Goal: Task Accomplishment & Management: Manage account settings

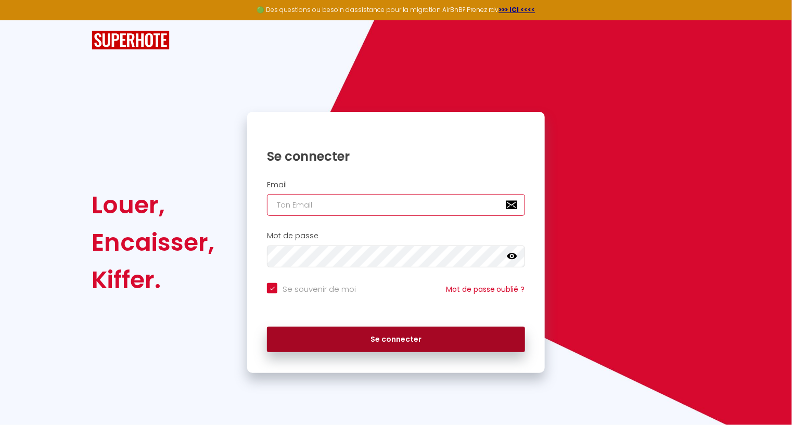
type input "[PERSON_NAME][EMAIL_ADDRESS][DOMAIN_NAME]"
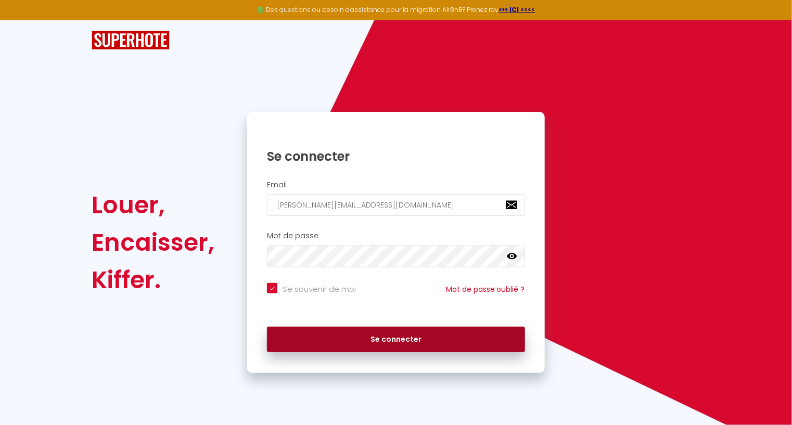
click at [344, 341] on button "Se connecter" at bounding box center [396, 340] width 258 height 26
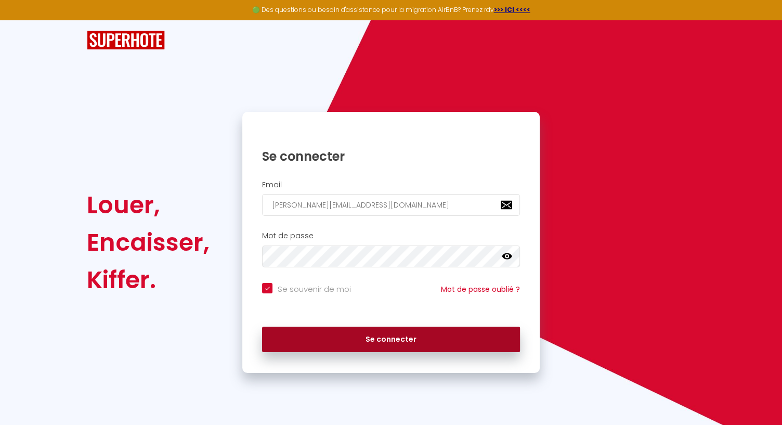
checkbox input "true"
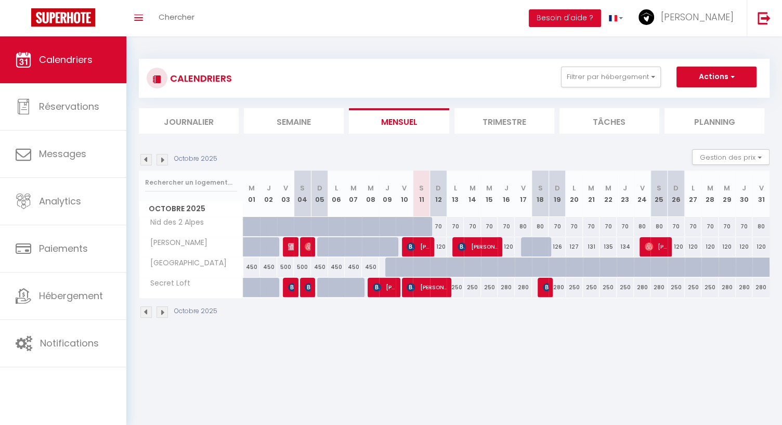
click at [165, 315] on img at bounding box center [162, 311] width 11 height 11
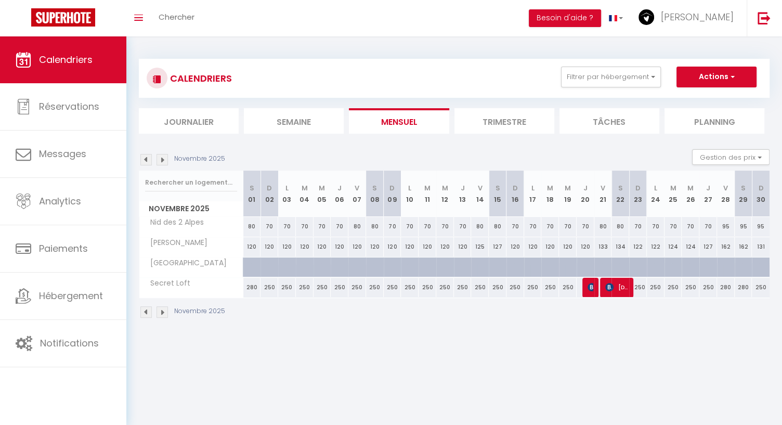
click at [144, 311] on img at bounding box center [145, 311] width 11 height 11
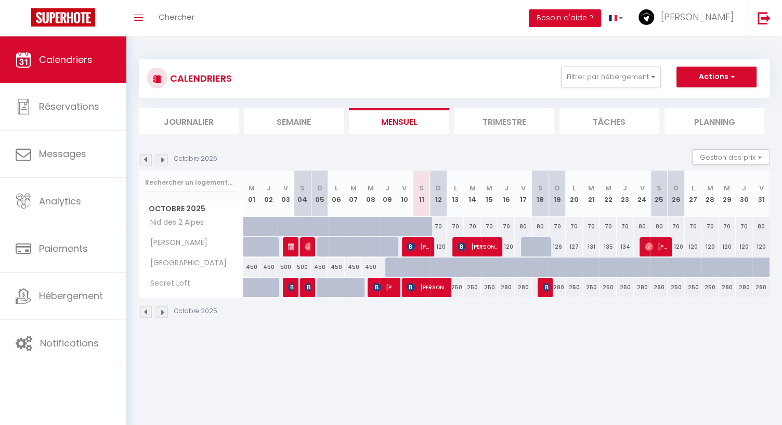
click at [165, 313] on img at bounding box center [162, 311] width 11 height 11
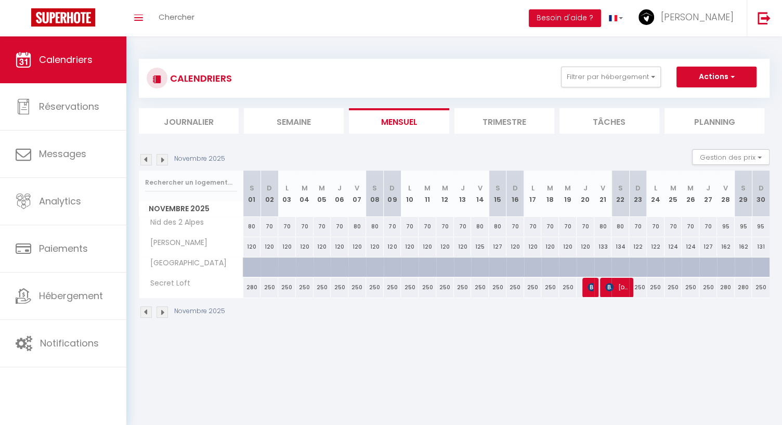
click at [143, 309] on img at bounding box center [145, 311] width 11 height 11
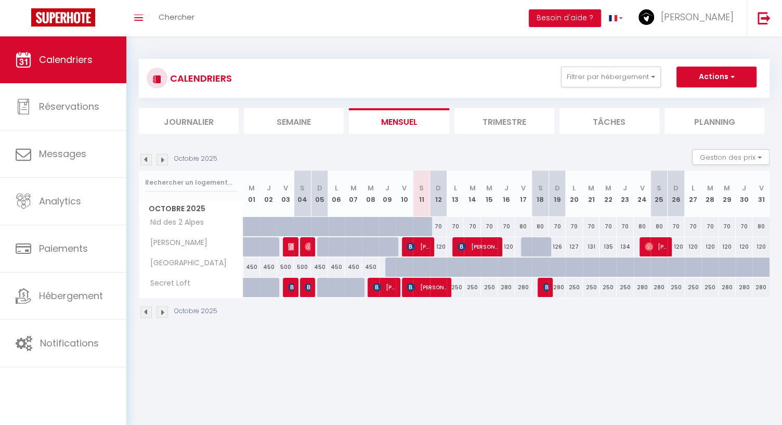
click at [165, 307] on img at bounding box center [162, 311] width 11 height 11
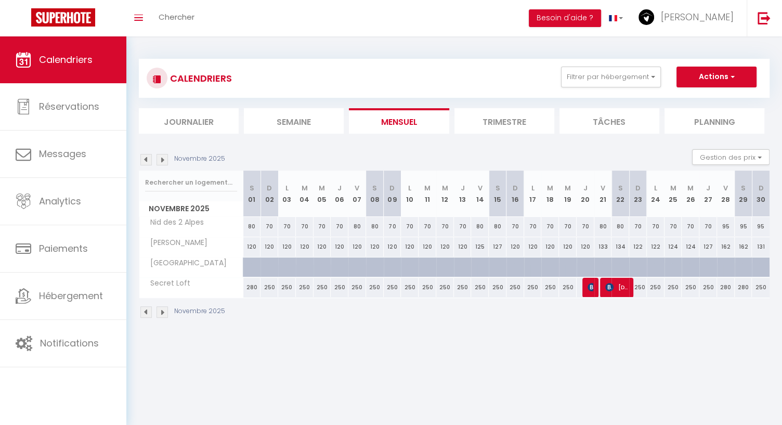
click at [166, 309] on img at bounding box center [162, 311] width 11 height 11
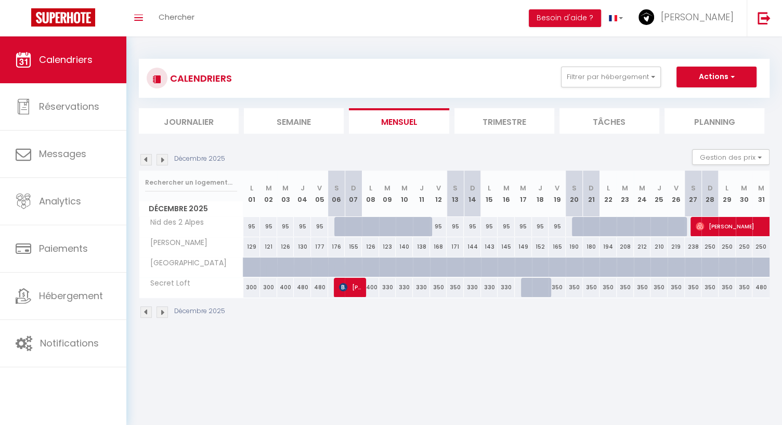
click at [144, 309] on img at bounding box center [145, 311] width 11 height 11
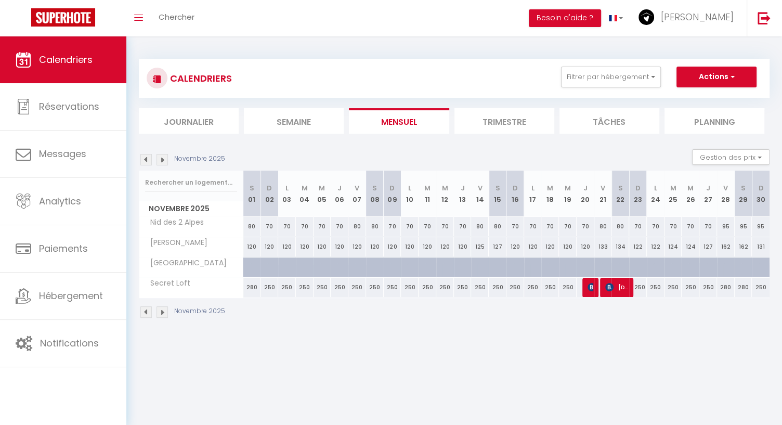
click at [146, 309] on img at bounding box center [145, 311] width 11 height 11
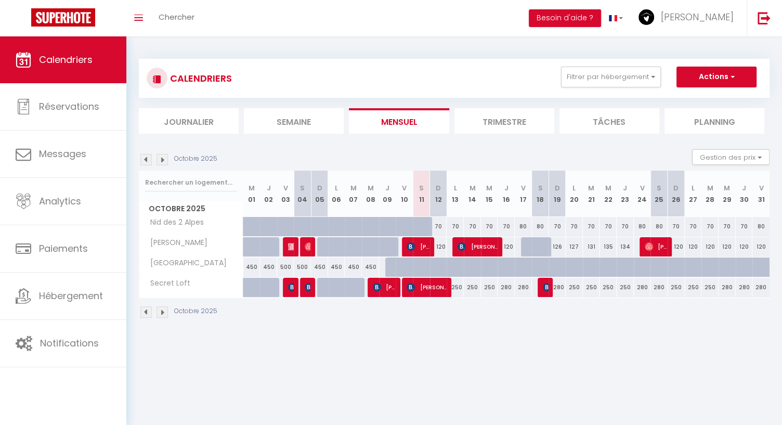
click at [458, 286] on div "250" at bounding box center [455, 287] width 17 height 19
type input "250"
type input "Lun 13 Octobre 2025"
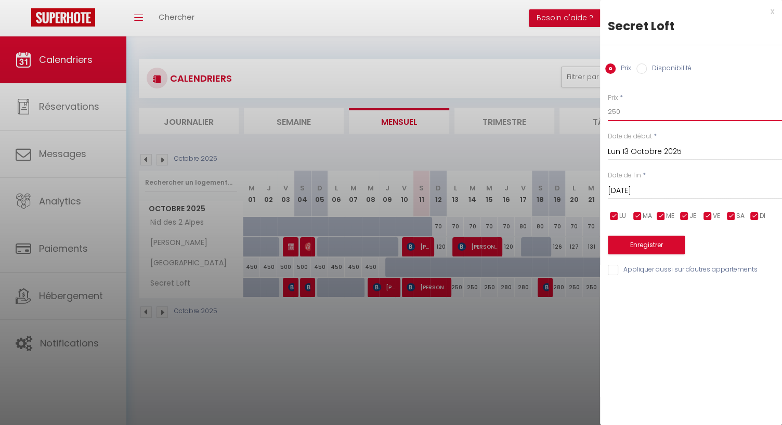
click at [612, 112] on input "250" at bounding box center [695, 111] width 174 height 19
click at [625, 195] on input "[DATE]" at bounding box center [695, 191] width 174 height 14
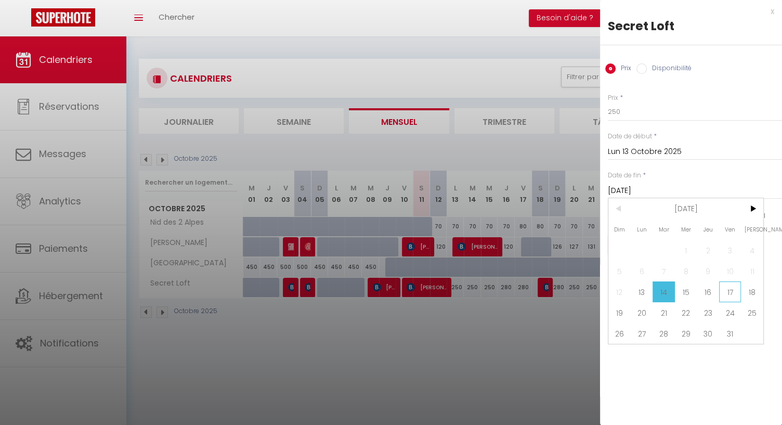
click at [729, 292] on span "17" at bounding box center [730, 291] width 22 height 21
type input "Ven 17 Octobre 2025"
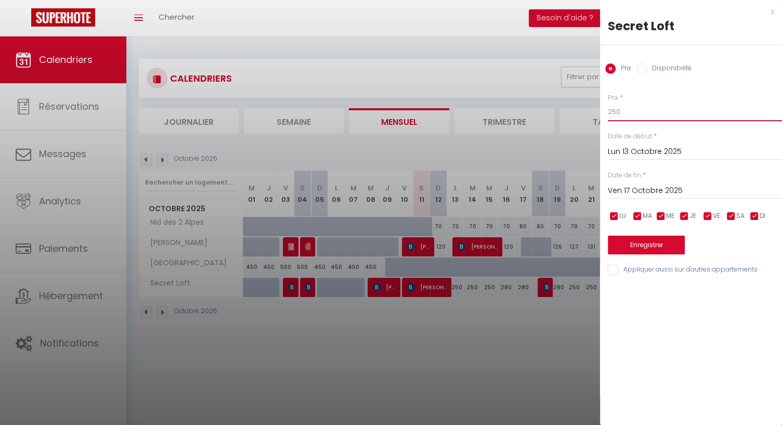
click at [616, 110] on input "250" at bounding box center [695, 111] width 174 height 19
type input "280"
click at [630, 246] on button "Enregistrer" at bounding box center [646, 245] width 77 height 19
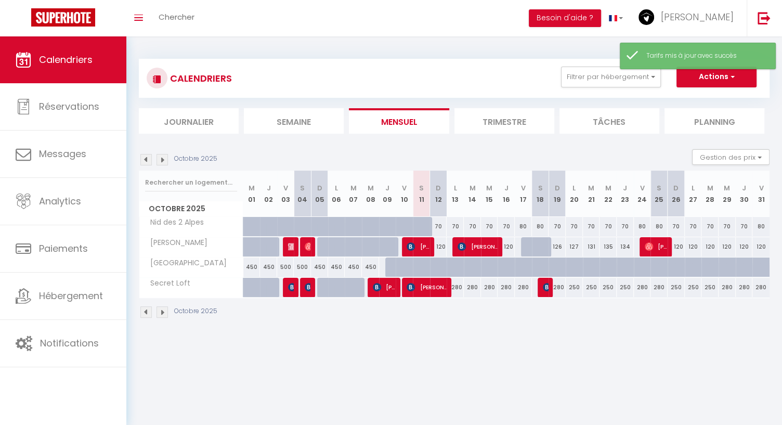
click at [574, 289] on div "250" at bounding box center [574, 287] width 17 height 19
type input "250"
type input "Lun 20 Octobre 2025"
type input "[DATE]"
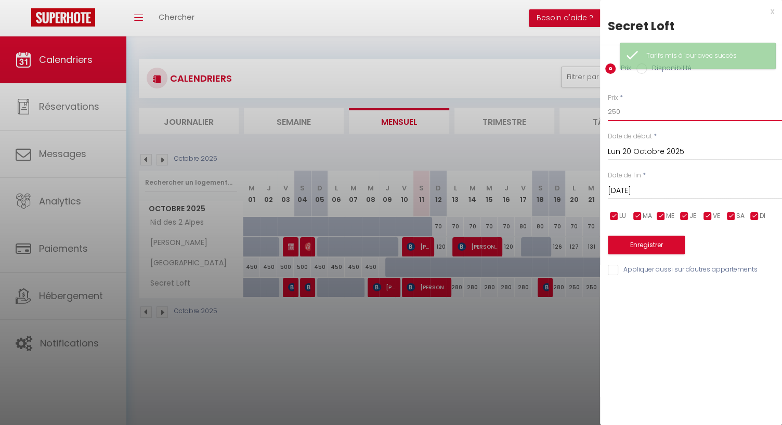
click at [613, 109] on input "250" at bounding box center [695, 111] width 174 height 19
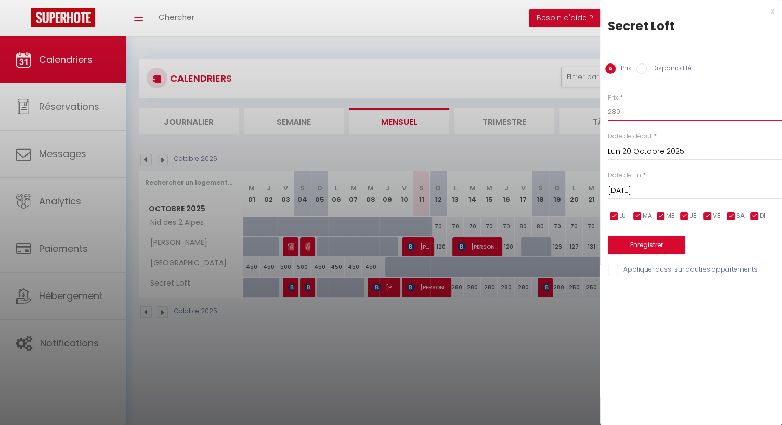
type input "280"
click at [636, 185] on input "[DATE]" at bounding box center [695, 191] width 174 height 14
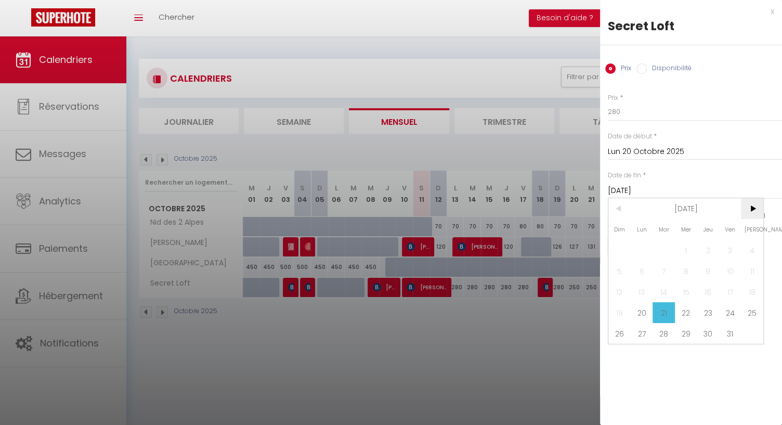
click at [755, 207] on span ">" at bounding box center [752, 208] width 22 height 21
click at [623, 356] on span "30" at bounding box center [620, 354] width 22 height 21
type input "Dim 30 Novembre 2025"
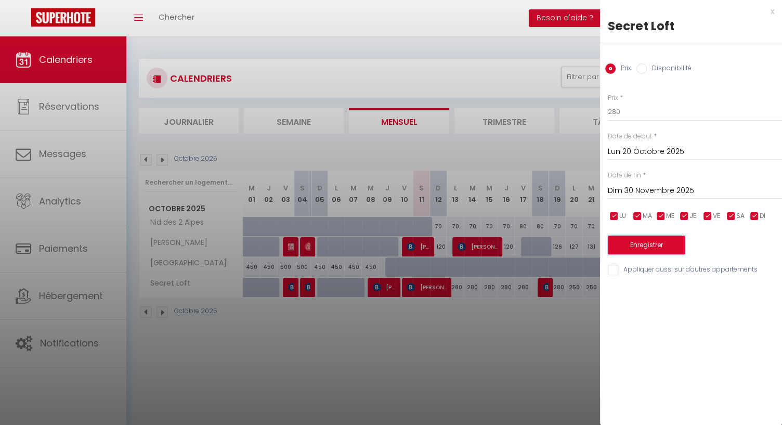
click at [646, 240] on button "Enregistrer" at bounding box center [646, 245] width 77 height 19
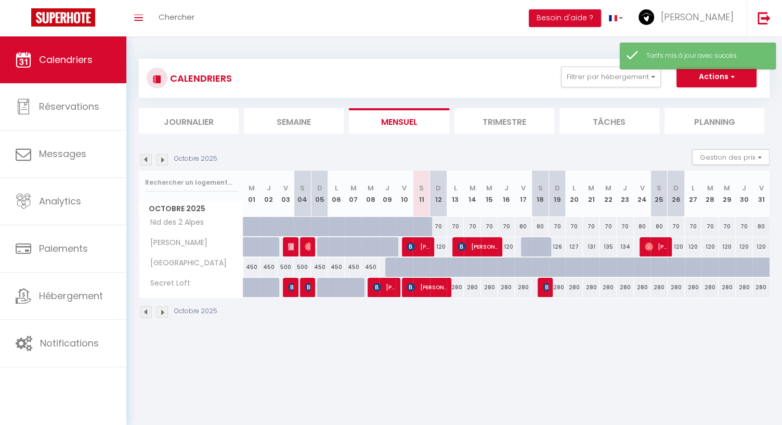
click at [164, 306] on img at bounding box center [162, 311] width 11 height 11
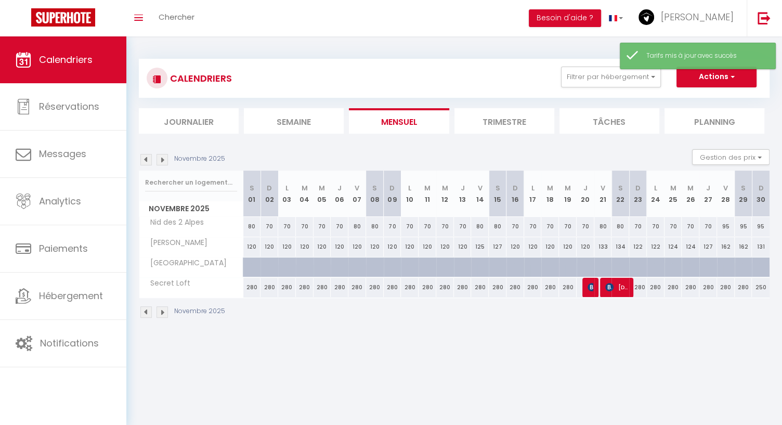
click at [161, 306] on img at bounding box center [162, 311] width 11 height 11
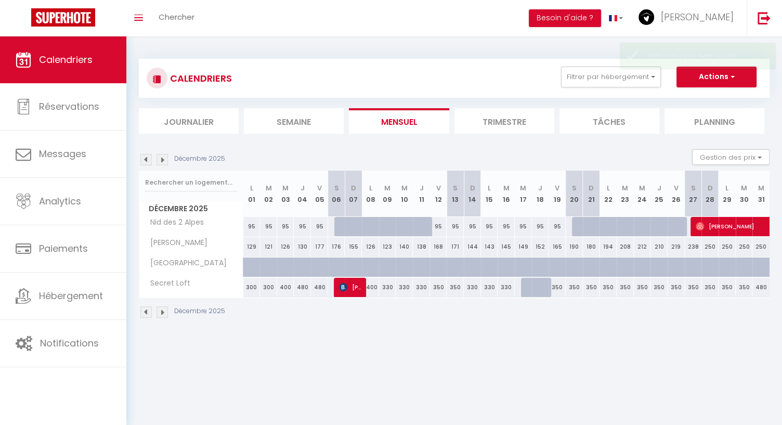
click at [141, 307] on img at bounding box center [145, 311] width 11 height 11
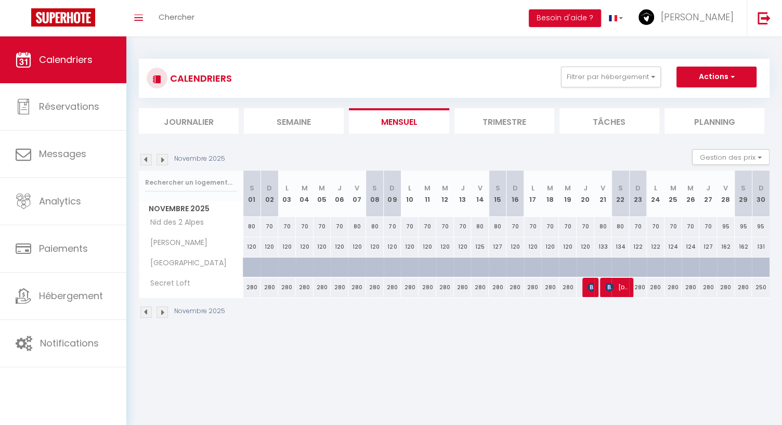
click at [763, 285] on div "250" at bounding box center [761, 287] width 18 height 19
type input "250"
type input "Dim 30 Novembre 2025"
type input "Lun 01 Décembre 2025"
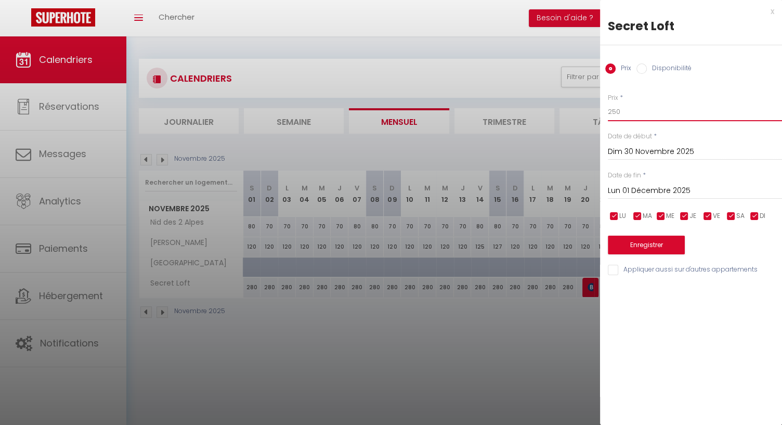
click at [616, 111] on input "250" at bounding box center [695, 111] width 174 height 19
type input "280"
click at [631, 238] on button "Enregistrer" at bounding box center [646, 245] width 77 height 19
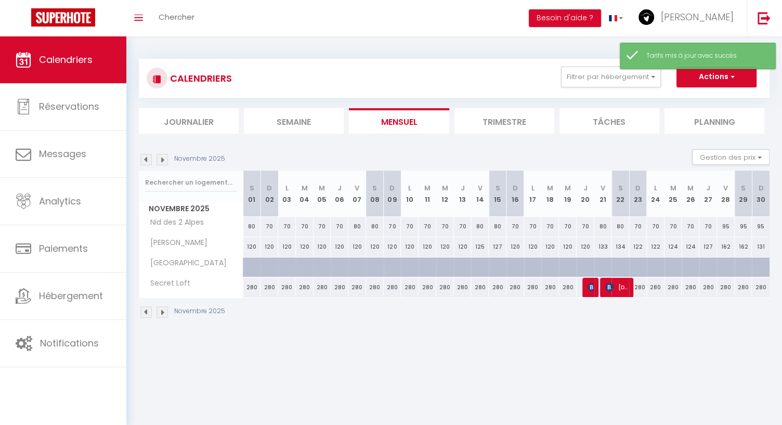
click at [141, 314] on img at bounding box center [145, 311] width 11 height 11
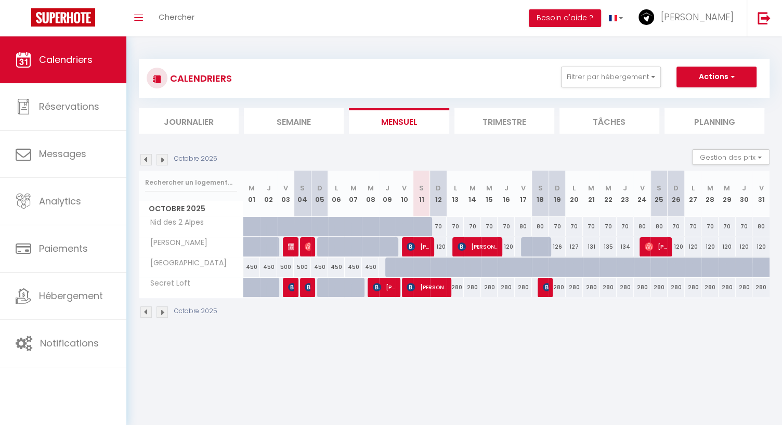
click at [659, 288] on div "280" at bounding box center [659, 287] width 17 height 19
type input "280"
type input "Sam 25 Octobre 2025"
type input "Dim 26 Octobre 2025"
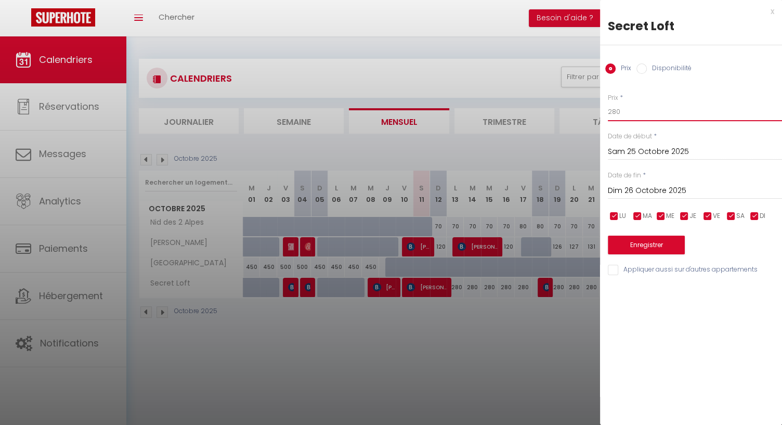
click at [616, 110] on input "280" at bounding box center [695, 111] width 174 height 19
type input "300"
click at [640, 236] on button "Enregistrer" at bounding box center [646, 245] width 77 height 19
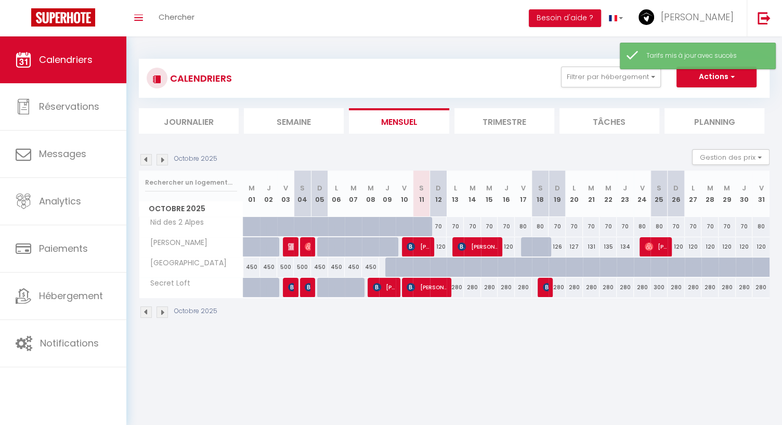
click at [647, 287] on div "280" at bounding box center [642, 287] width 17 height 19
type input "280"
type input "Ven 24 Octobre 2025"
type input "Sam 25 Octobre 2025"
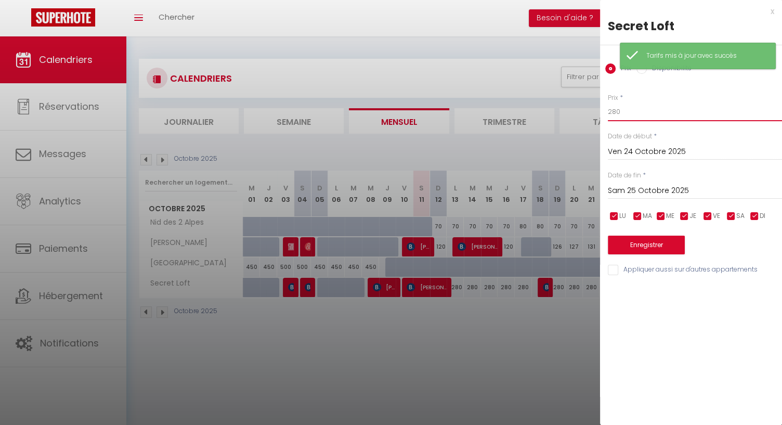
click at [615, 111] on input "280" at bounding box center [695, 111] width 174 height 19
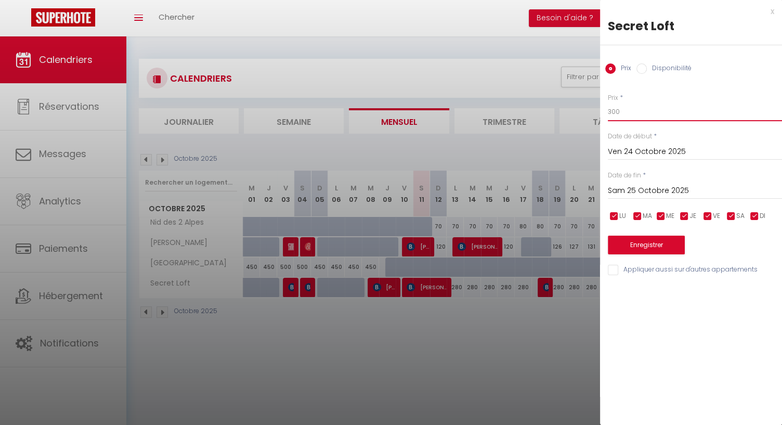
type input "300"
click at [623, 245] on button "Enregistrer" at bounding box center [646, 245] width 77 height 19
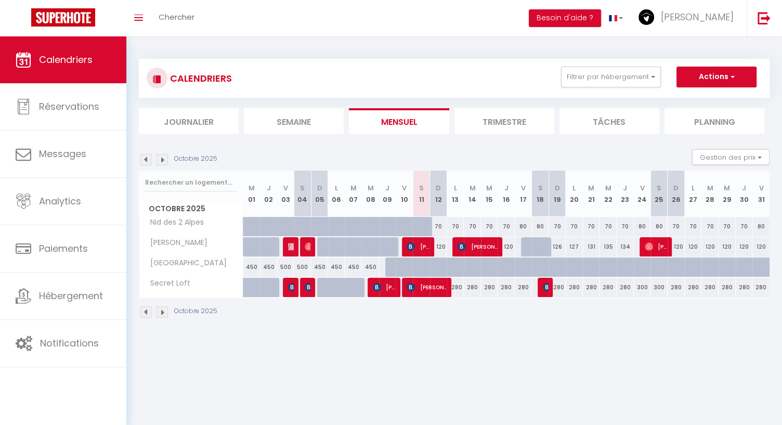
click at [763, 283] on div "280" at bounding box center [761, 287] width 17 height 19
type input "280"
type input "Ven 31 Octobre 2025"
type input "[DATE]"
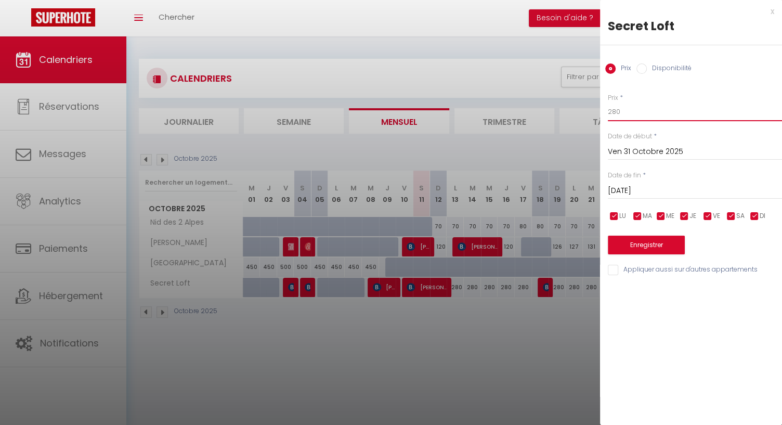
click at [616, 110] on input "280" at bounding box center [695, 111] width 174 height 19
type input "300"
click at [651, 184] on div "[DATE] < [DATE] > Dim Lun Mar Mer Jeu Ven Sam 1 2 3 4 5 6 7 8 9 10 11 12 13 14 …" at bounding box center [695, 189] width 174 height 19
click at [651, 191] on input "[DATE]" at bounding box center [695, 191] width 174 height 14
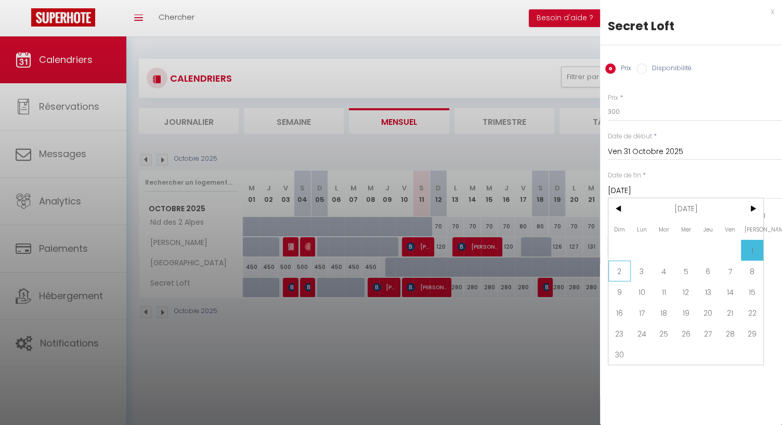
click at [623, 274] on span "2" at bounding box center [620, 271] width 22 height 21
type input "Dim 02 Novembre 2025"
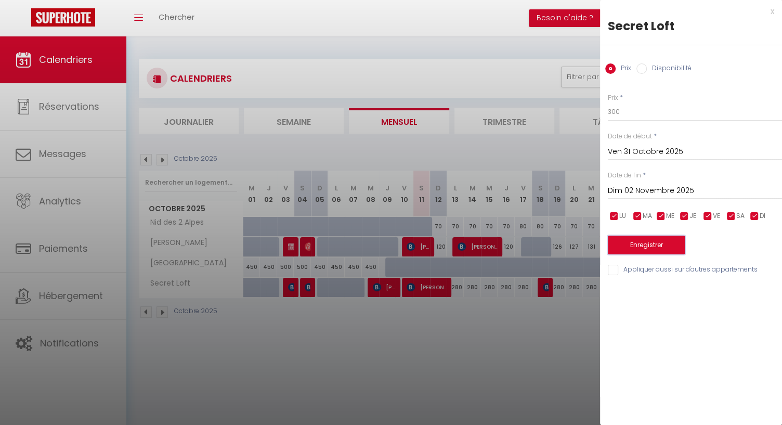
click at [635, 238] on button "Enregistrer" at bounding box center [646, 245] width 77 height 19
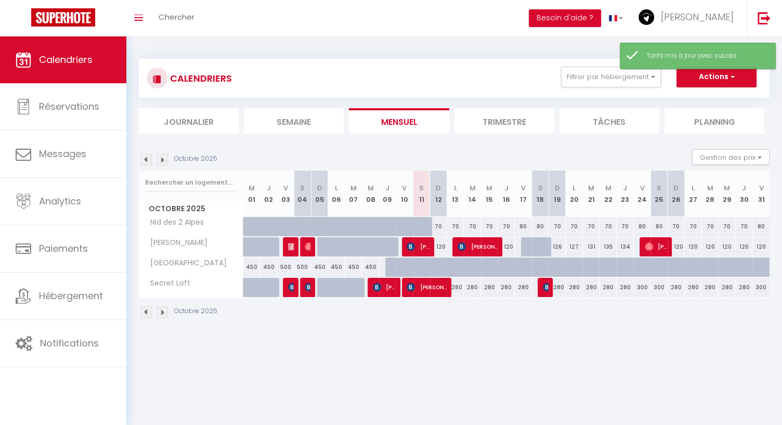
click at [525, 289] on div "280" at bounding box center [523, 287] width 17 height 19
type input "280"
type input "Ven 17 Octobre 2025"
type input "Sam 18 Octobre 2025"
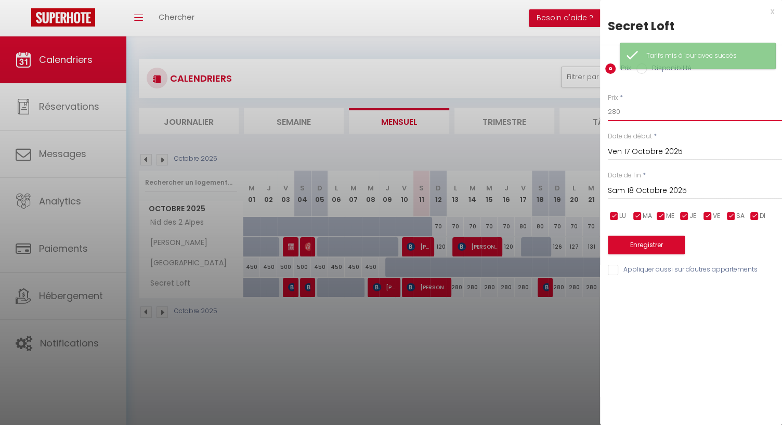
click at [615, 112] on input "280" at bounding box center [695, 111] width 174 height 19
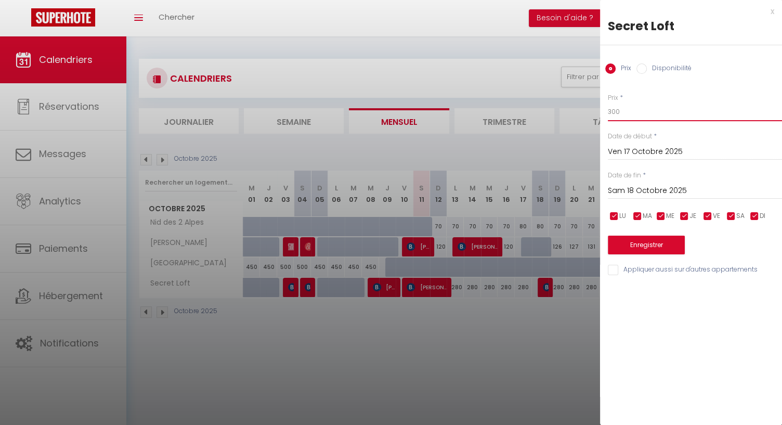
type input "300"
click at [637, 246] on button "Enregistrer" at bounding box center [646, 245] width 77 height 19
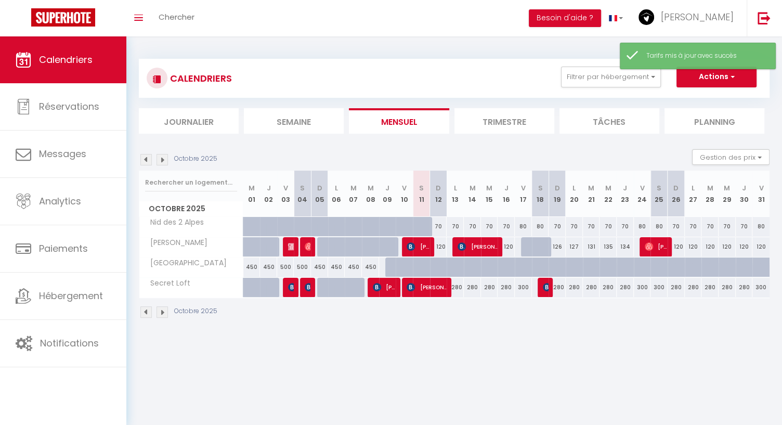
click at [163, 309] on img at bounding box center [162, 311] width 11 height 11
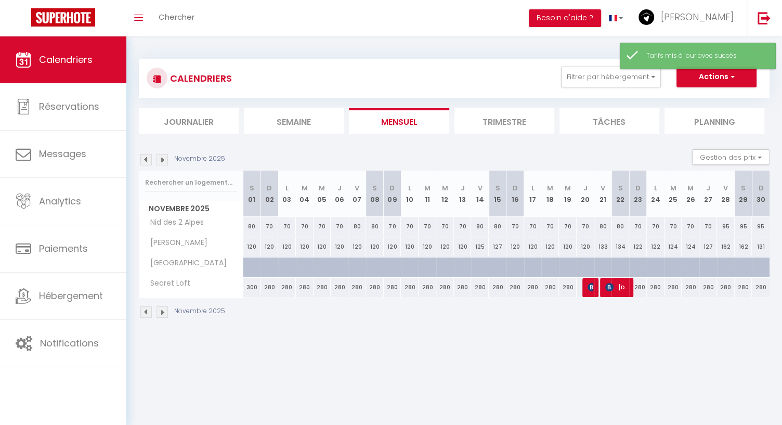
click at [359, 287] on div "280" at bounding box center [358, 287] width 18 height 19
type input "280"
type input "Ven 07 Novembre 2025"
type input "Sam 08 Novembre 2025"
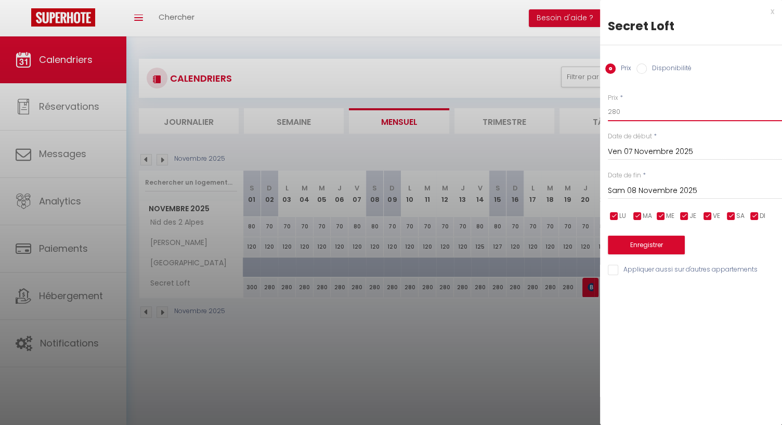
drag, startPoint x: 623, startPoint y: 107, endPoint x: 630, endPoint y: 109, distance: 7.6
click at [611, 109] on input "280" at bounding box center [695, 111] width 174 height 19
drag, startPoint x: 634, startPoint y: 110, endPoint x: 586, endPoint y: 102, distance: 48.1
click at [586, 107] on body "🟢 Des questions ou besoin d'assistance pour la migration AirBnB? Prenez rdv >>>…" at bounding box center [391, 248] width 782 height 425
type input "300"
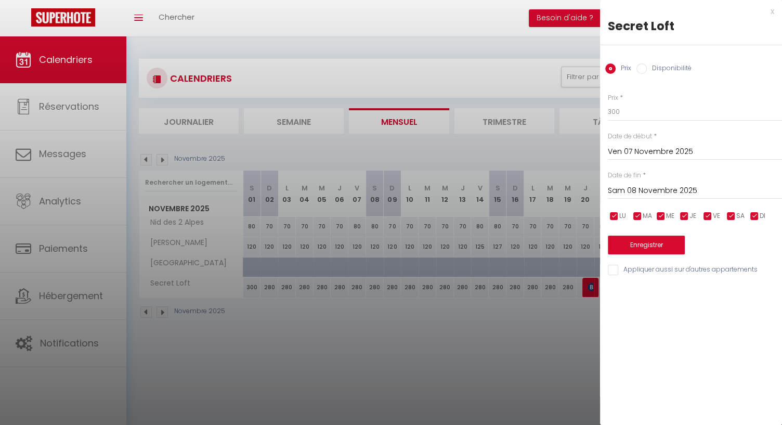
click at [662, 183] on div "[DATE] < [DATE] > Dim Lun Mar Mer Jeu Ven Sam 1 2 3 4 5 6 7 8 9 10 11 12 13 14 …" at bounding box center [695, 189] width 174 height 19
click at [658, 195] on input "Sam 08 Novembre 2025" at bounding box center [695, 191] width 174 height 14
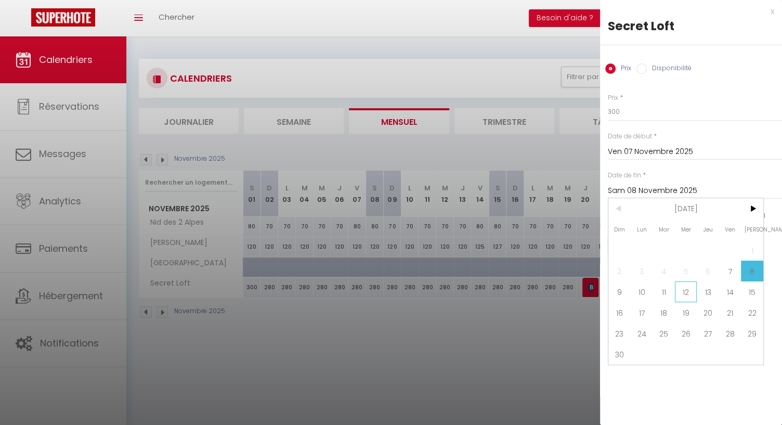
click at [688, 295] on span "12" at bounding box center [686, 291] width 22 height 21
type input "Mer 12 Novembre 2025"
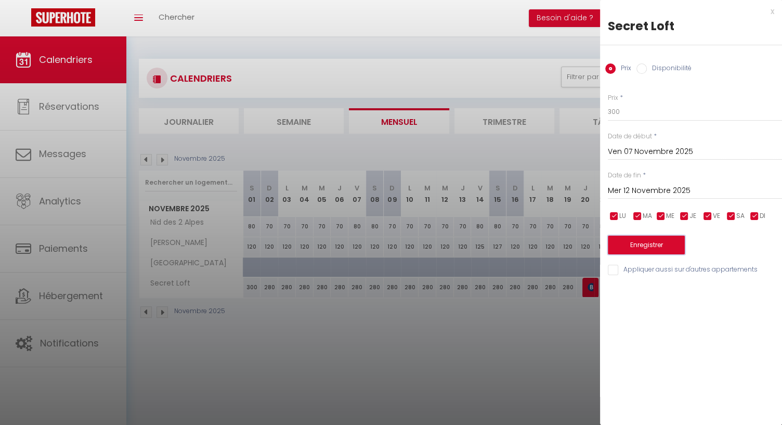
click at [640, 248] on button "Enregistrer" at bounding box center [646, 245] width 77 height 19
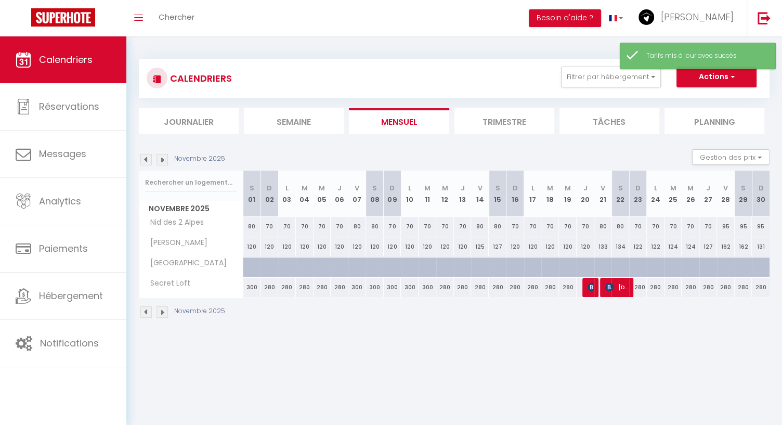
click at [480, 287] on div "280" at bounding box center [480, 287] width 18 height 19
type input "280"
type input "Ven 14 Novembre 2025"
type input "[DATE]"
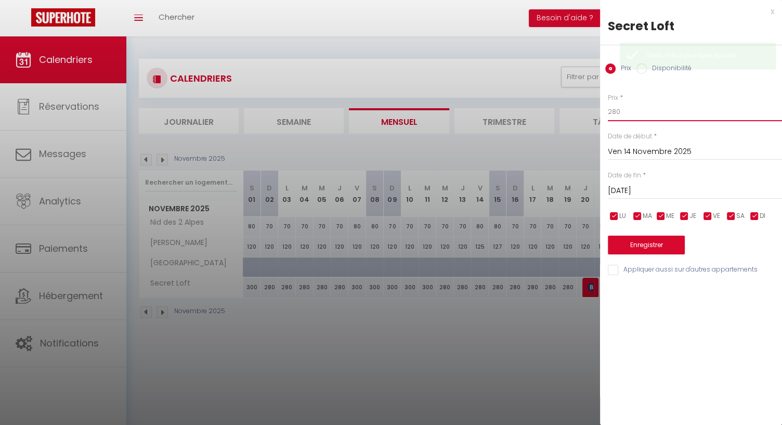
drag, startPoint x: 615, startPoint y: 112, endPoint x: 578, endPoint y: 110, distance: 37.0
click at [578, 112] on body "🟢 Des questions ou besoin d'assistance pour la migration AirBnB? Prenez rdv >>>…" at bounding box center [391, 248] width 782 height 425
type input "300"
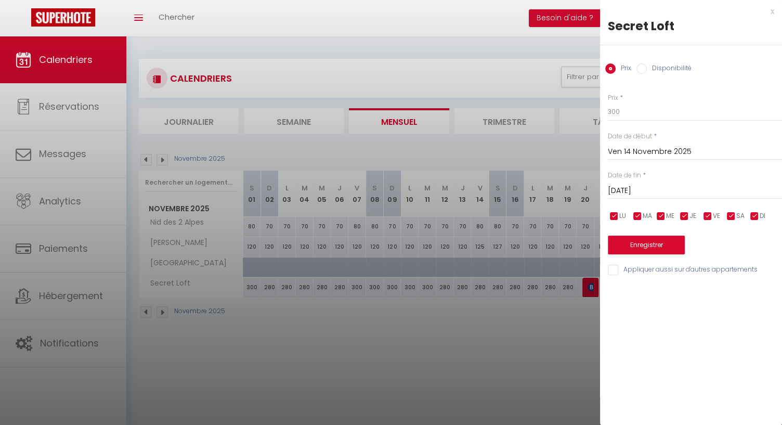
click at [643, 196] on input "[DATE]" at bounding box center [695, 191] width 174 height 14
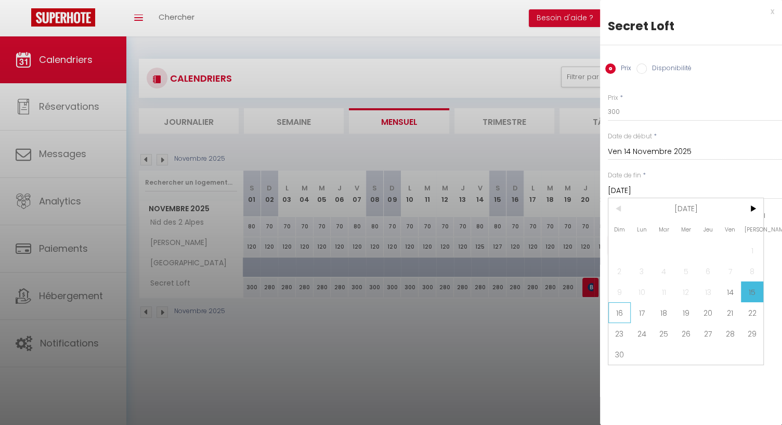
click at [618, 313] on span "16" at bounding box center [620, 312] width 22 height 21
type input "Dim 16 Novembre 2025"
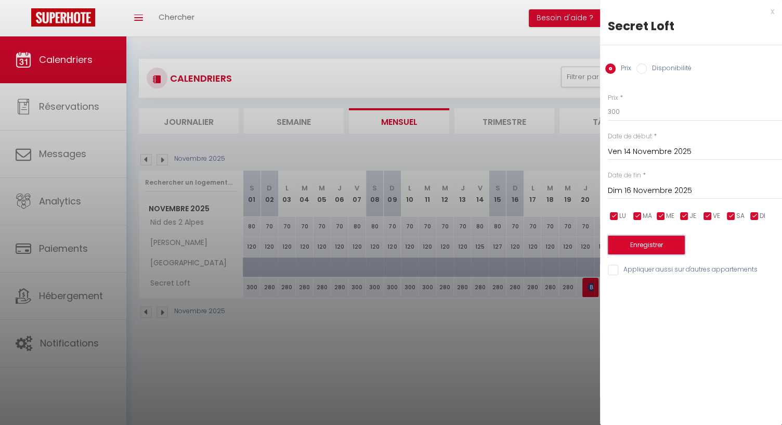
click at [653, 249] on button "Enregistrer" at bounding box center [646, 245] width 77 height 19
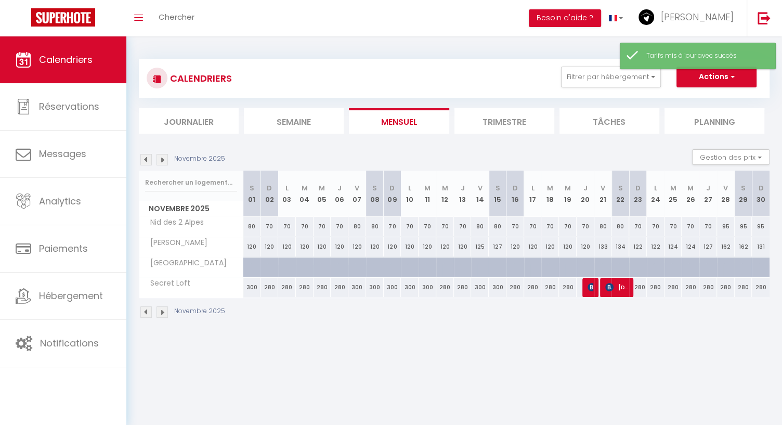
click at [724, 288] on div "280" at bounding box center [726, 287] width 18 height 19
type input "280"
type input "Ven 28 Novembre 2025"
type input "[DATE]"
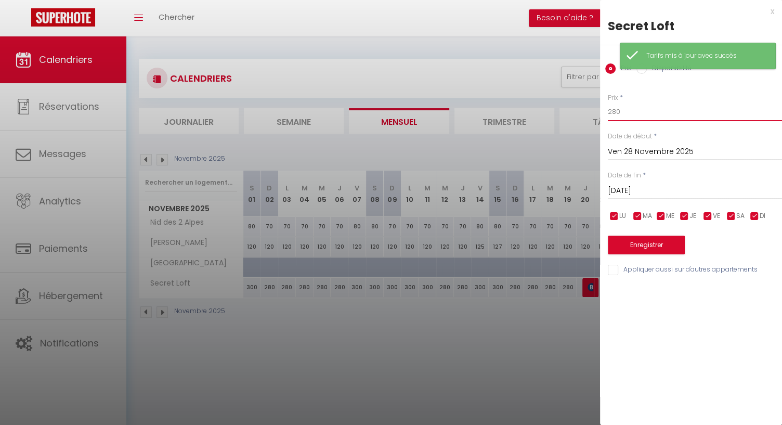
drag, startPoint x: 619, startPoint y: 109, endPoint x: 594, endPoint y: 107, distance: 25.1
click at [594, 108] on body "🟢 Des questions ou besoin d'assistance pour la migration AirBnB? Prenez rdv >>>…" at bounding box center [391, 248] width 782 height 425
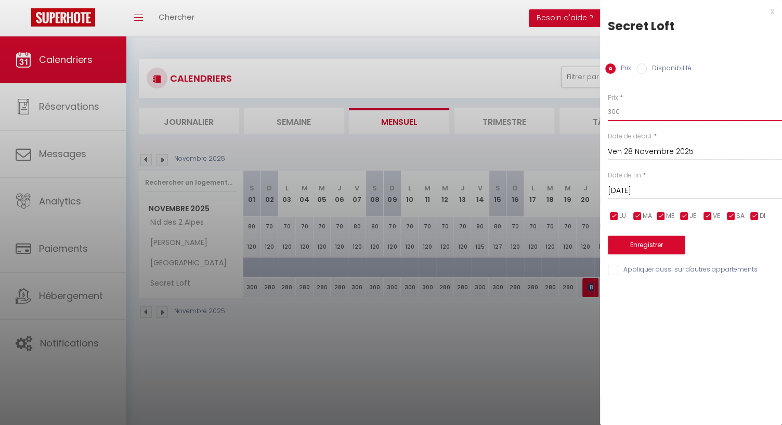
type input "300"
click at [662, 189] on input "[DATE]" at bounding box center [695, 191] width 174 height 14
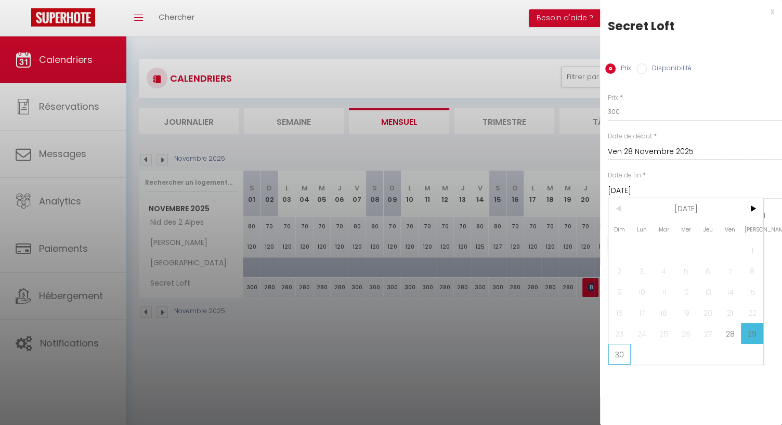
click at [616, 352] on span "30" at bounding box center [620, 354] width 22 height 21
type input "Dim 30 Novembre 2025"
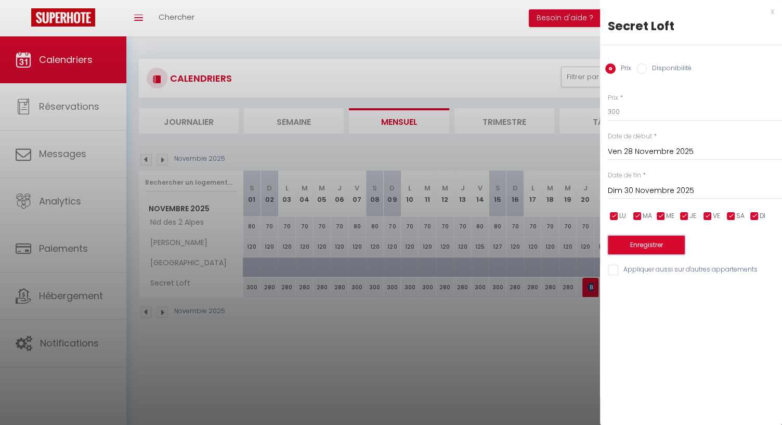
click at [656, 244] on button "Enregistrer" at bounding box center [646, 245] width 77 height 19
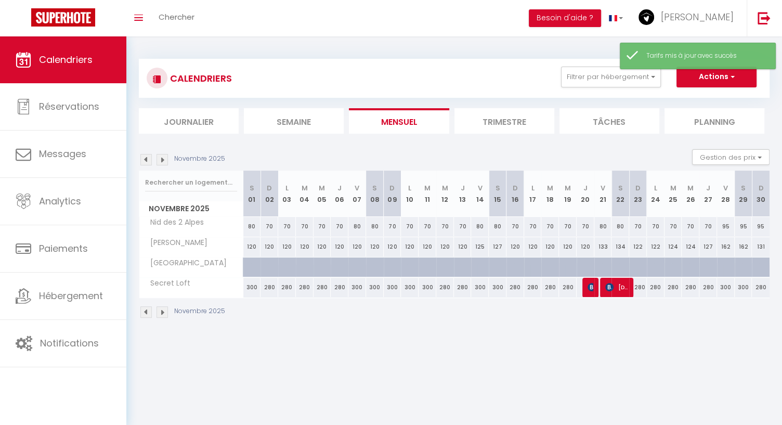
click at [166, 311] on img at bounding box center [162, 311] width 11 height 11
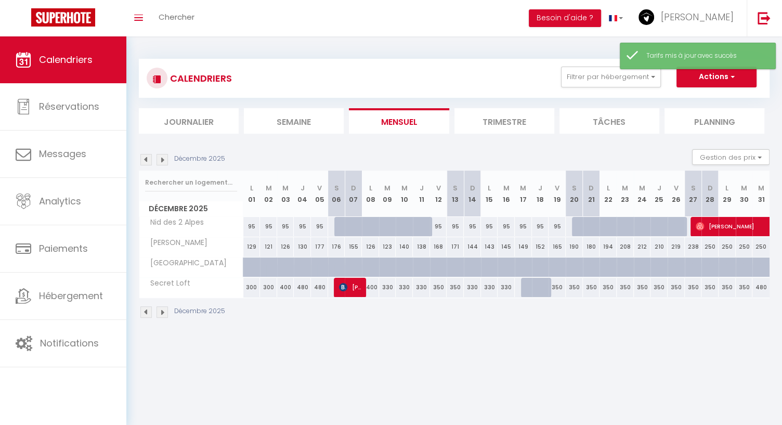
click at [145, 310] on img at bounding box center [145, 311] width 11 height 11
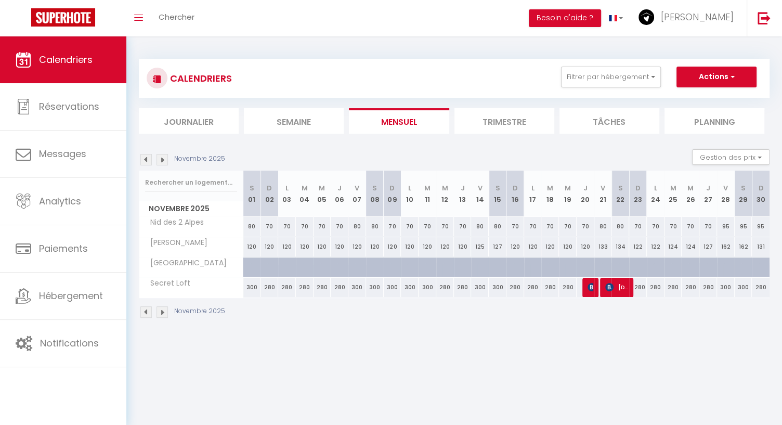
click at [146, 310] on img at bounding box center [145, 311] width 11 height 11
